Goal: Find specific page/section: Find specific page/section

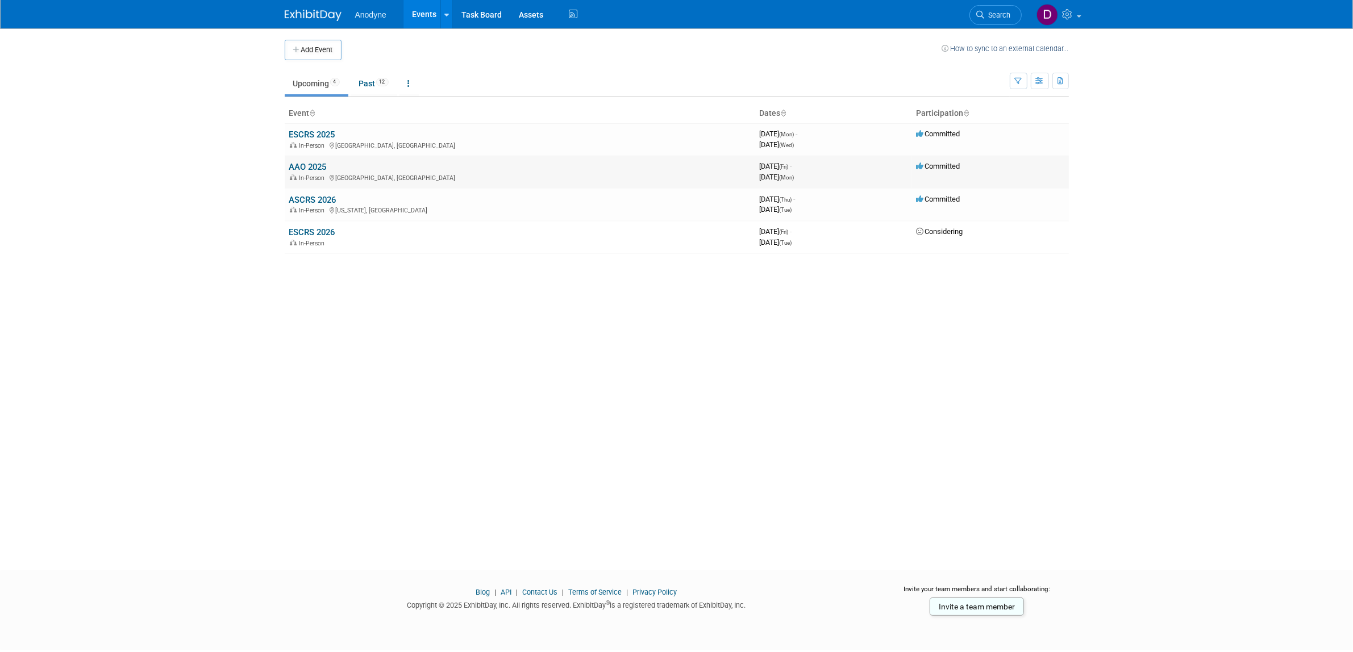
click at [319, 166] on link "AAO 2025" at bounding box center [308, 167] width 38 height 10
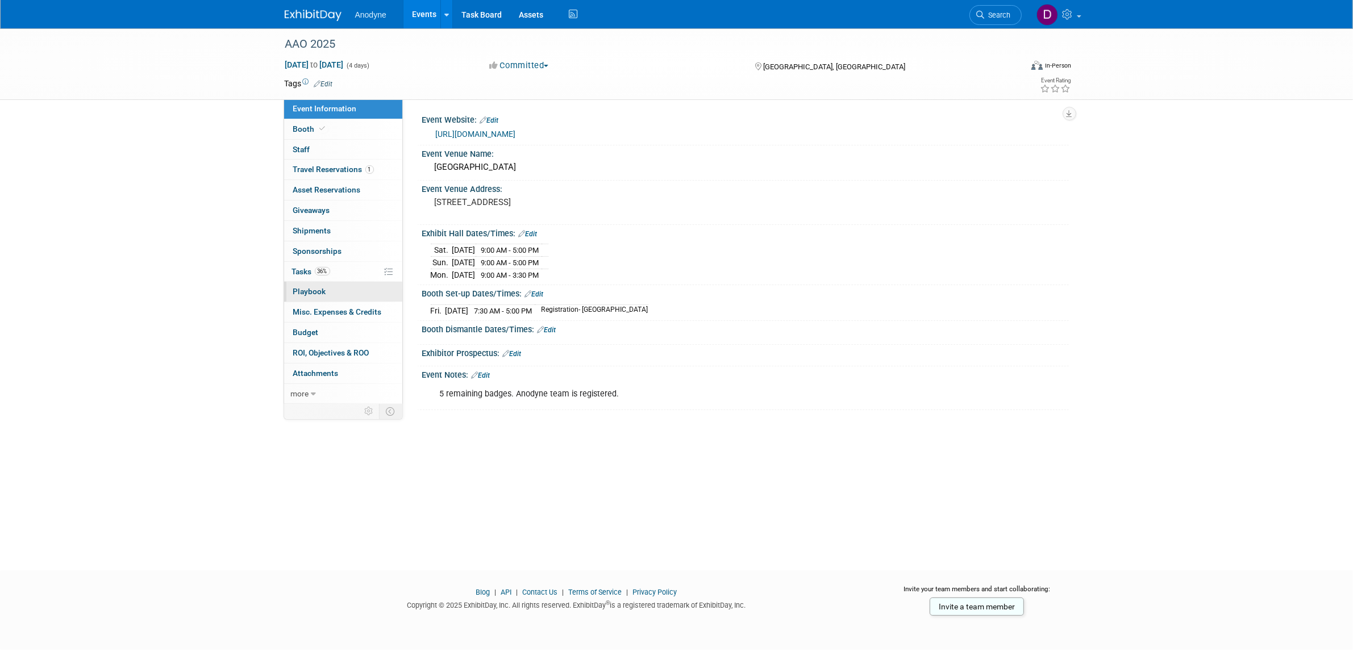
click at [352, 290] on link "0 Playbook 0" at bounding box center [343, 292] width 118 height 20
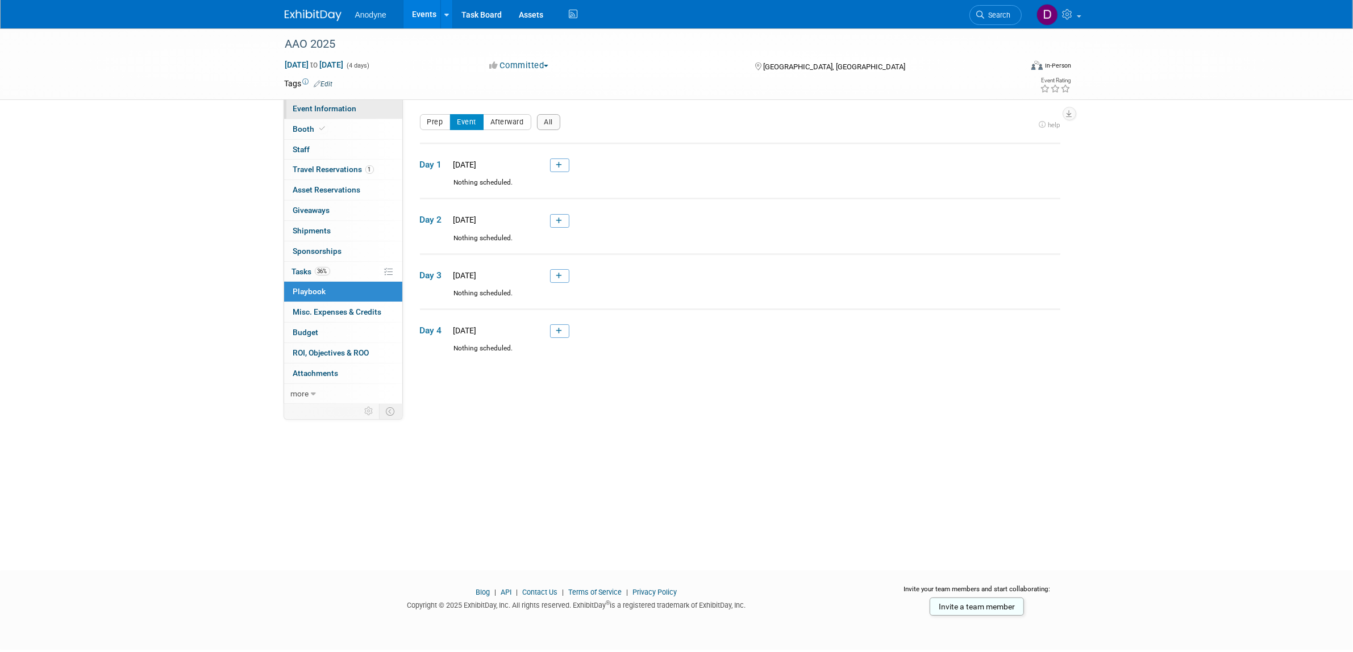
click at [344, 106] on span "Event Information" at bounding box center [325, 108] width 64 height 9
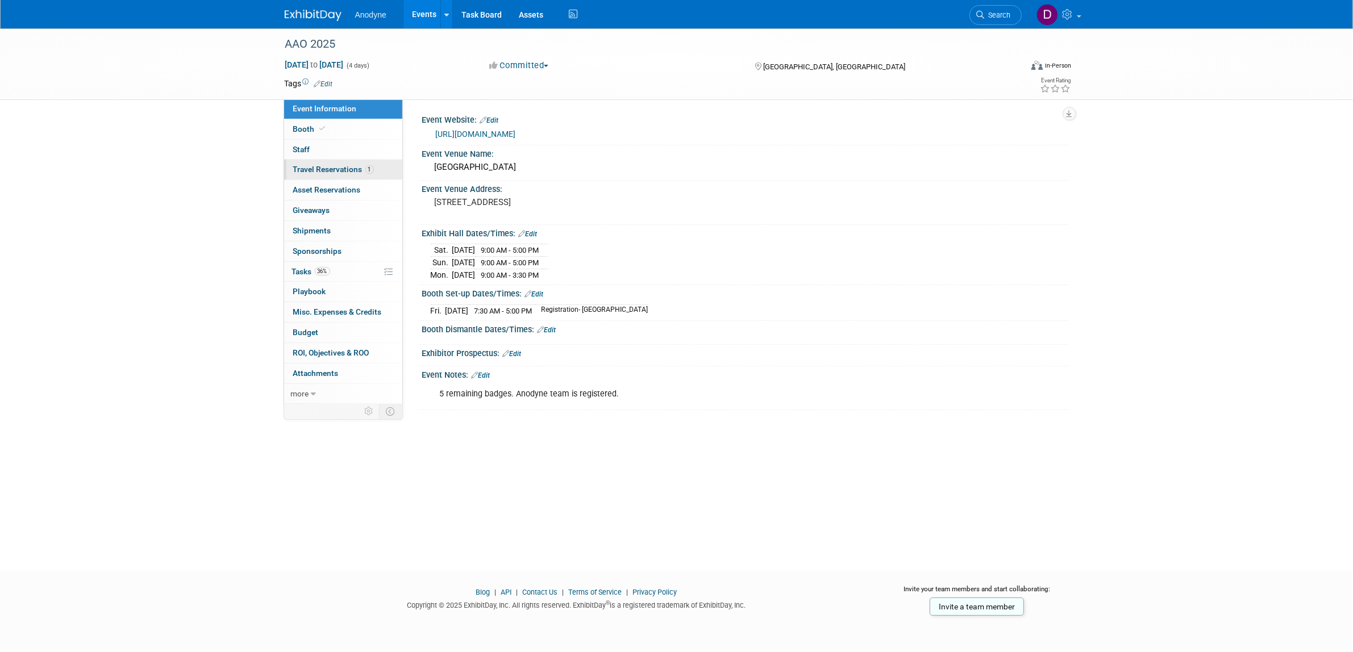
click at [307, 160] on link "1 Travel Reservations 1" at bounding box center [343, 170] width 118 height 20
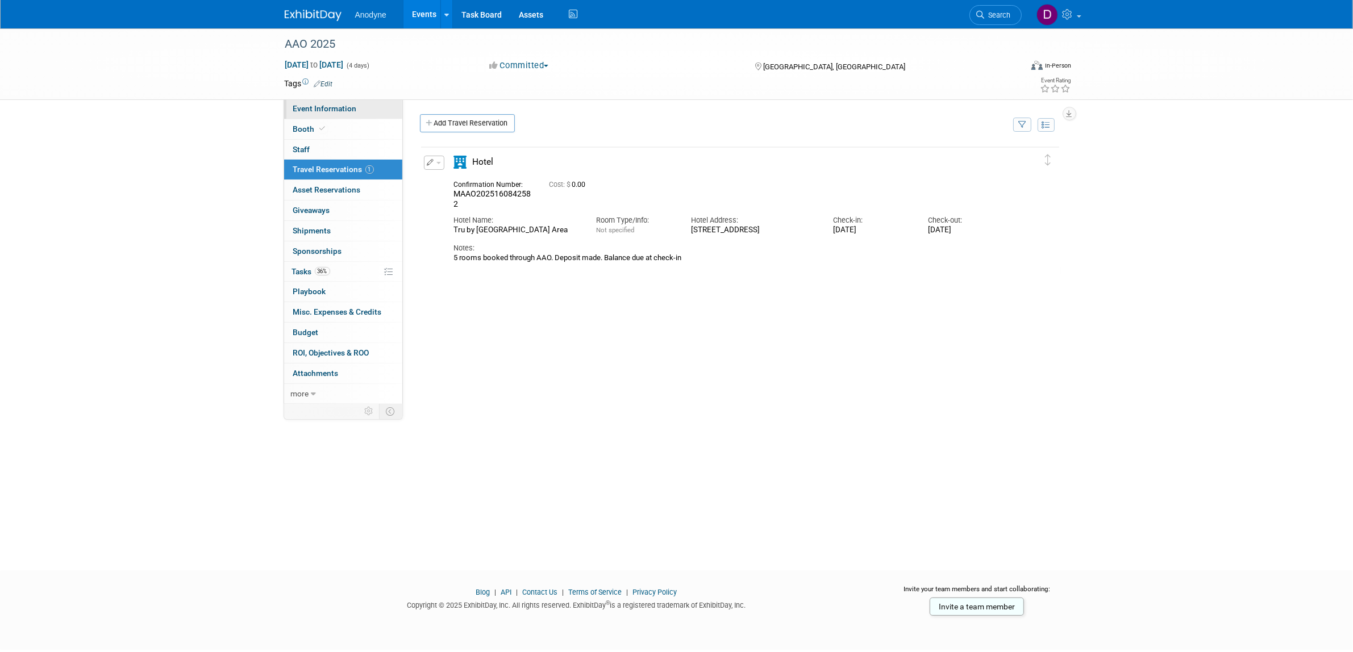
click at [319, 106] on span "Event Information" at bounding box center [325, 108] width 64 height 9
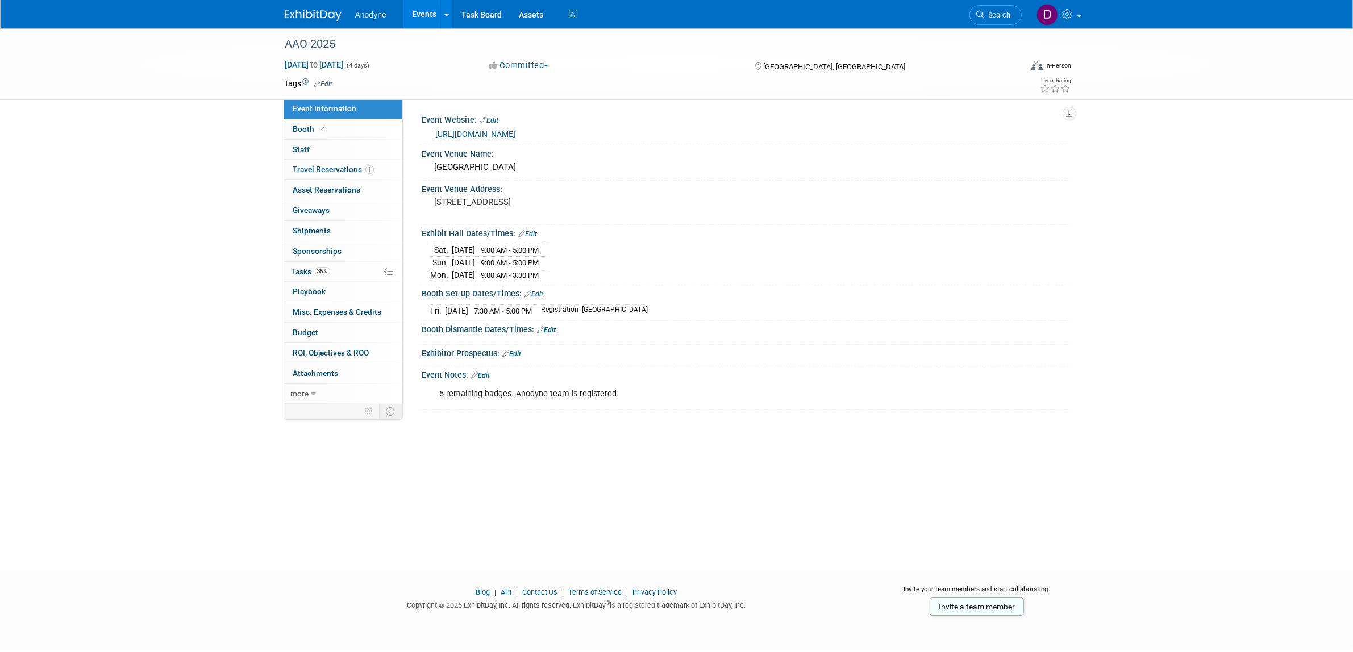
click at [186, 305] on div "AAO 2025 [DATE] to [DATE] (4 days) [DATE] to [DATE] Committed Committed Conside…" at bounding box center [676, 289] width 1353 height 522
click at [304, 394] on span "more" at bounding box center [300, 393] width 18 height 9
click at [255, 206] on div "AAO 2025 [DATE] to [DATE] (4 days) [DATE] to [DATE] Committed Committed Conside…" at bounding box center [676, 289] width 1353 height 522
click at [344, 293] on link "0 Playbook 0" at bounding box center [343, 292] width 118 height 20
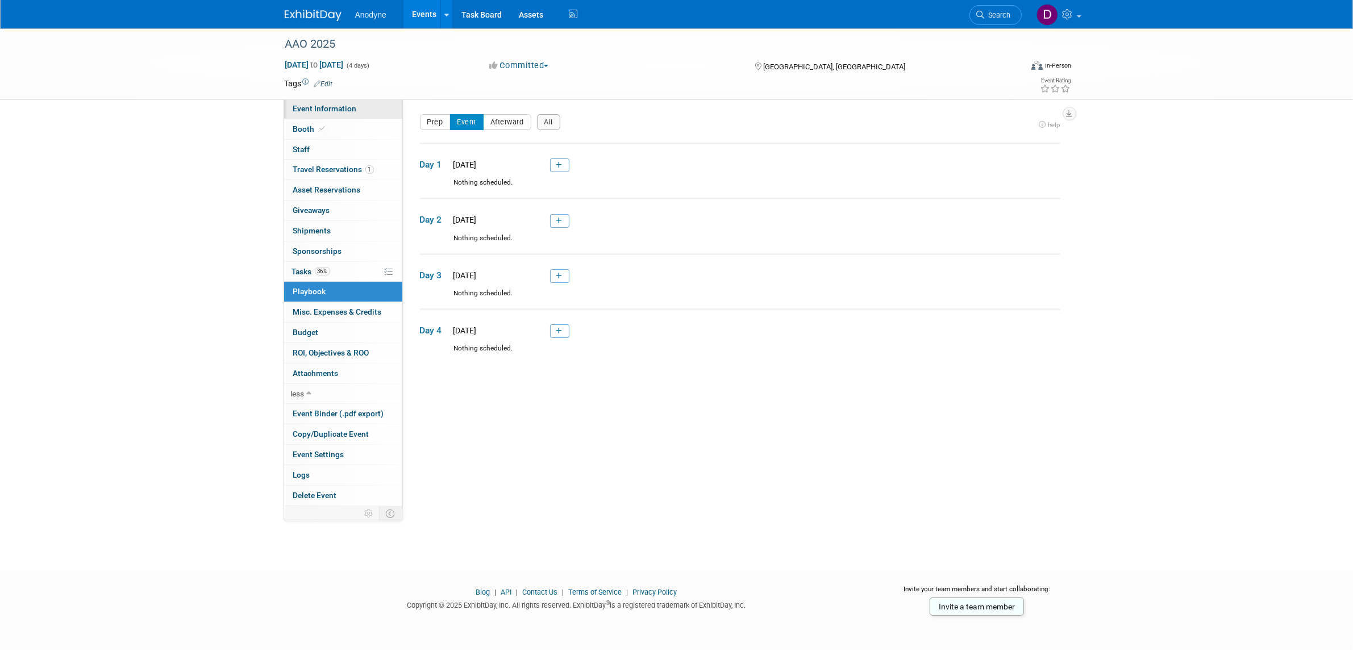
click at [316, 112] on span "Event Information" at bounding box center [325, 108] width 64 height 9
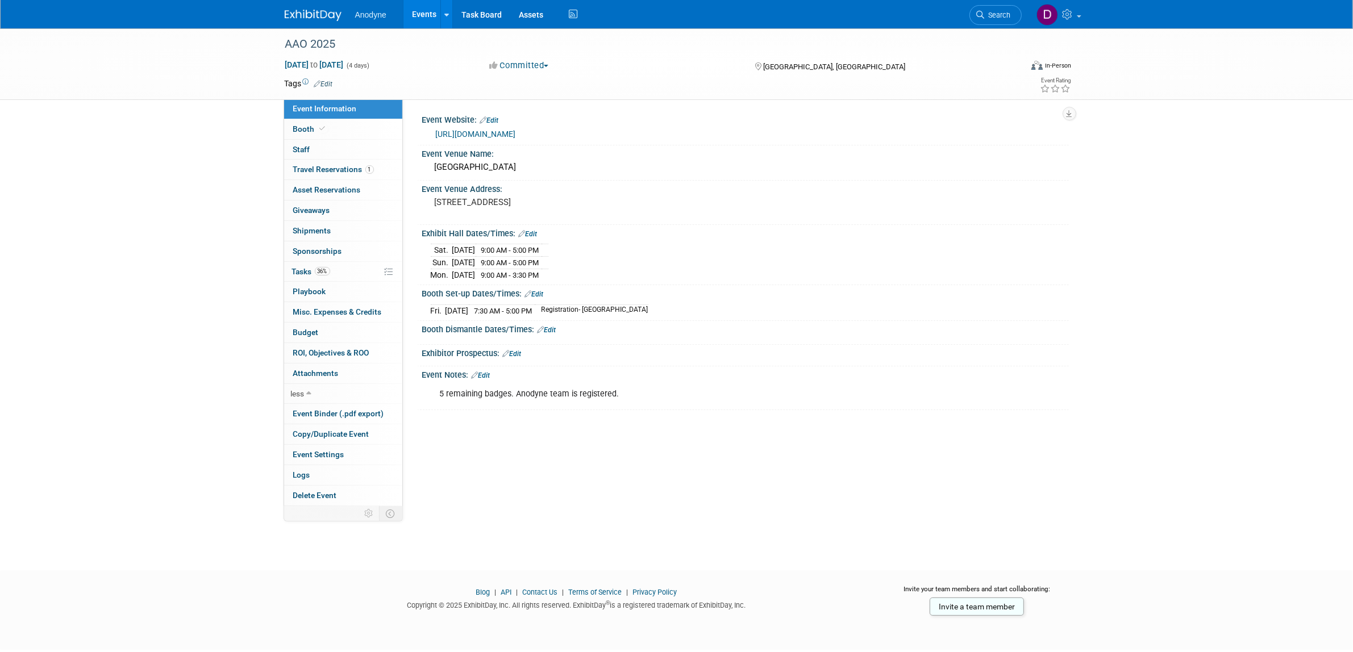
click at [305, 18] on img at bounding box center [313, 15] width 57 height 11
